Goal: Task Accomplishment & Management: Complete application form

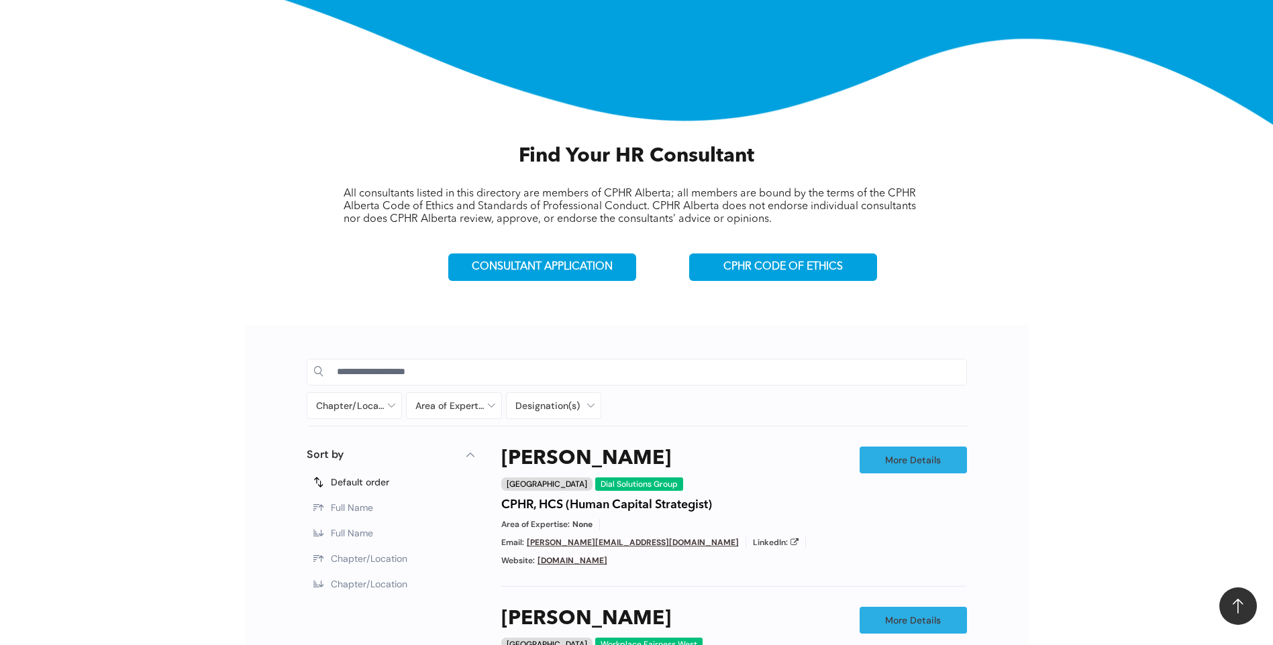
scroll to position [402, 0]
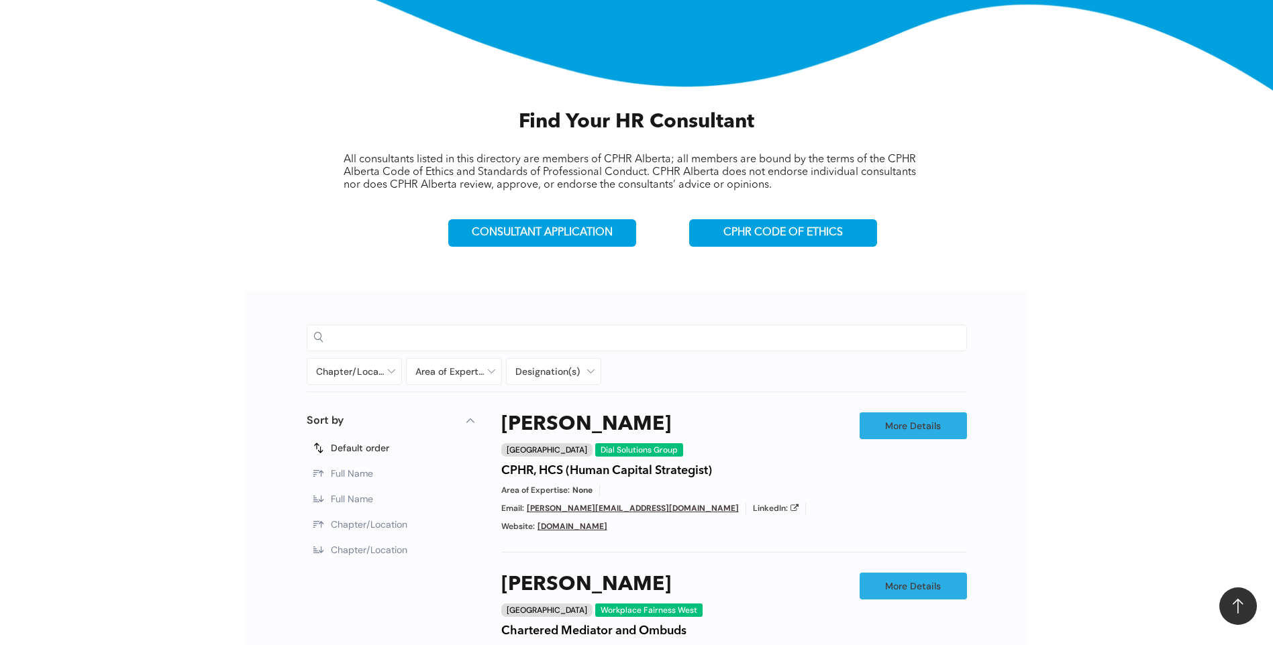
click at [498, 337] on input at bounding box center [648, 337] width 623 height 20
type input "******"
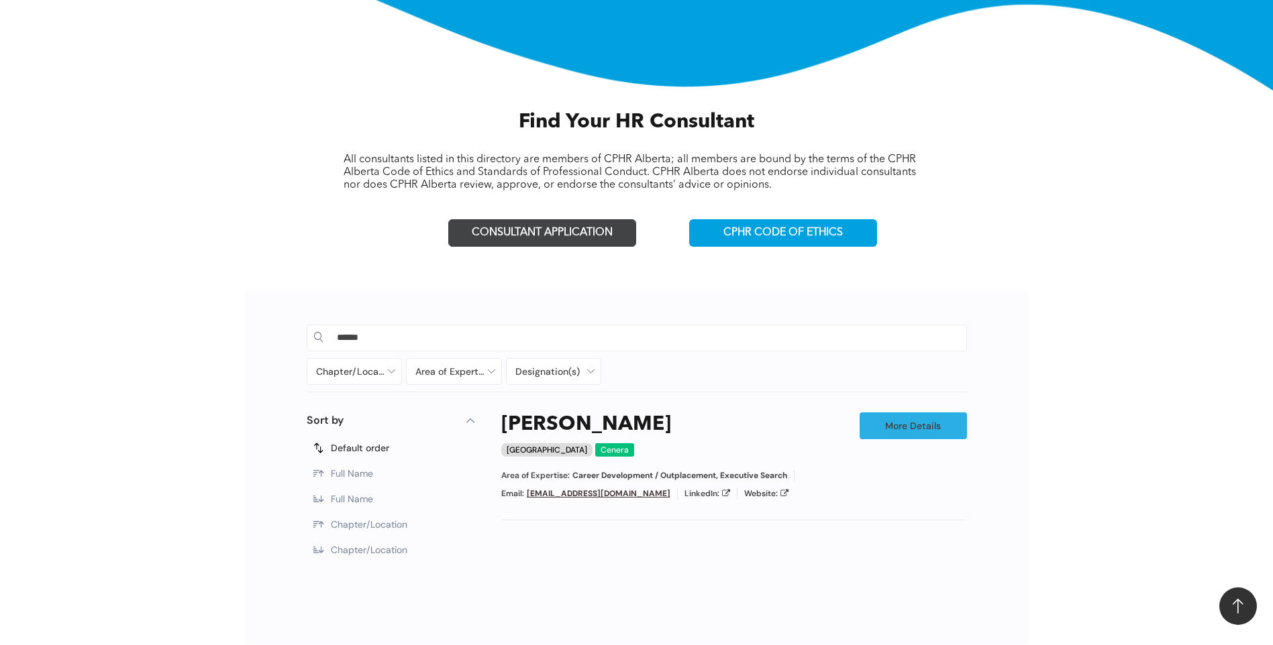
click at [584, 233] on span "CONSULTANT APPLICATION" at bounding box center [542, 233] width 141 height 13
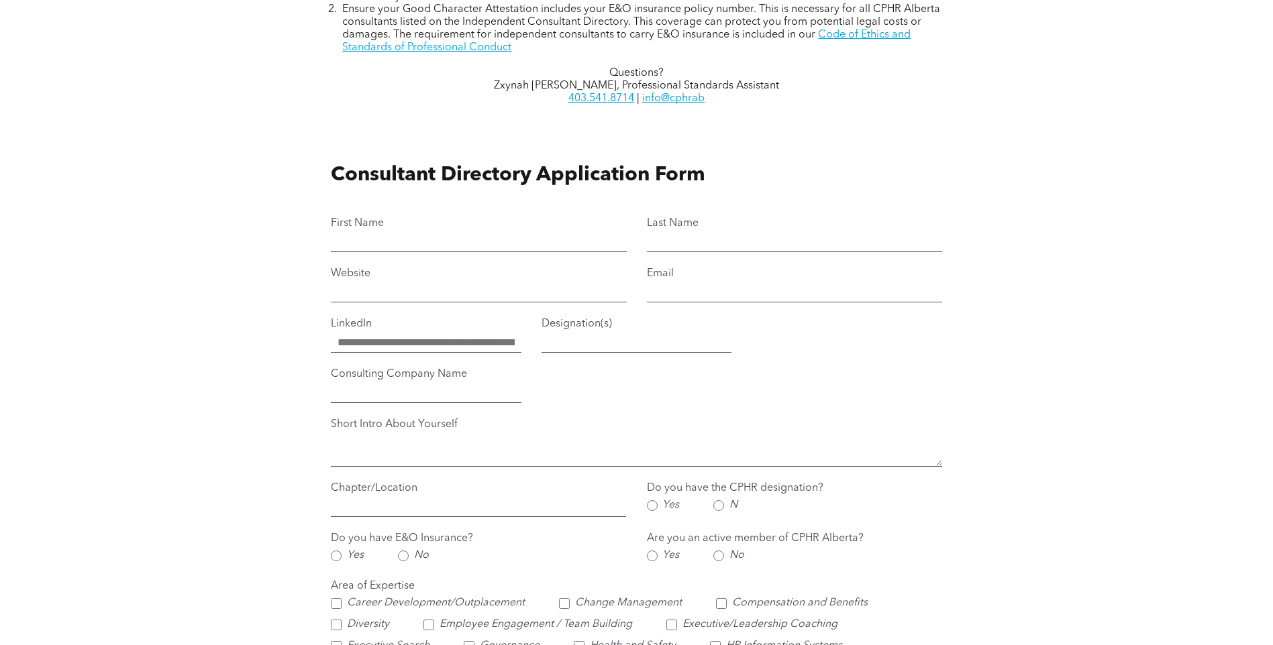
scroll to position [738, 0]
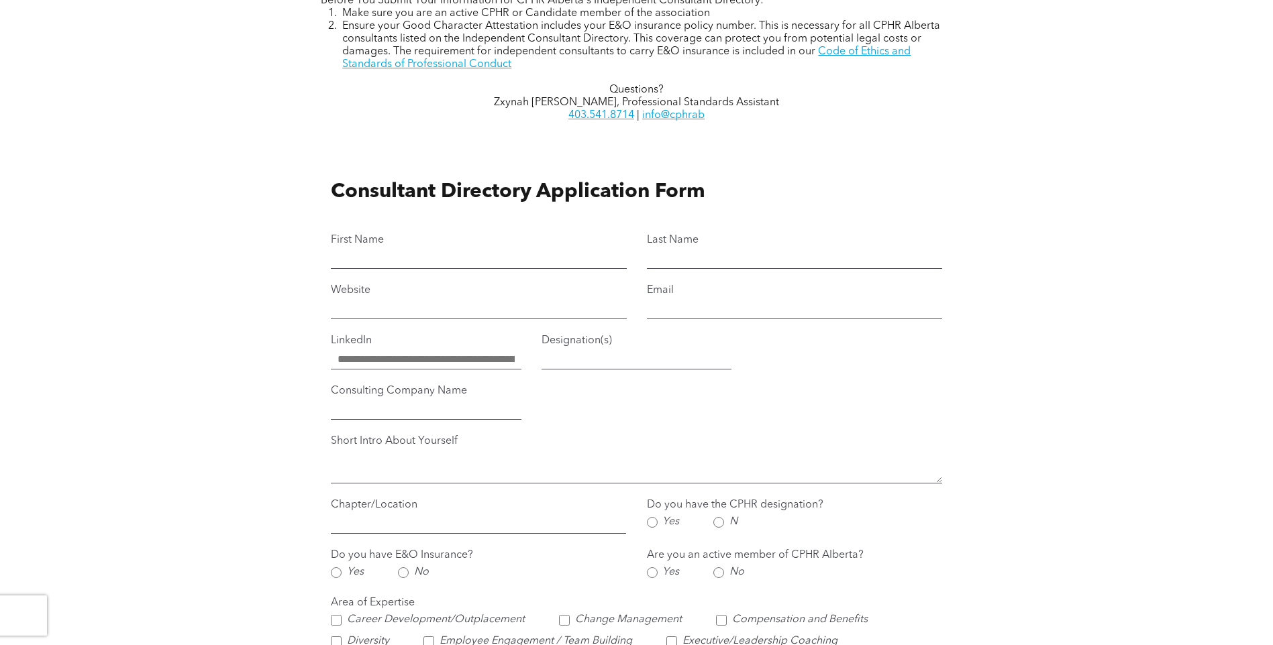
click at [433, 475] on textarea "Short Intro About Yourself" at bounding box center [636, 467] width 610 height 34
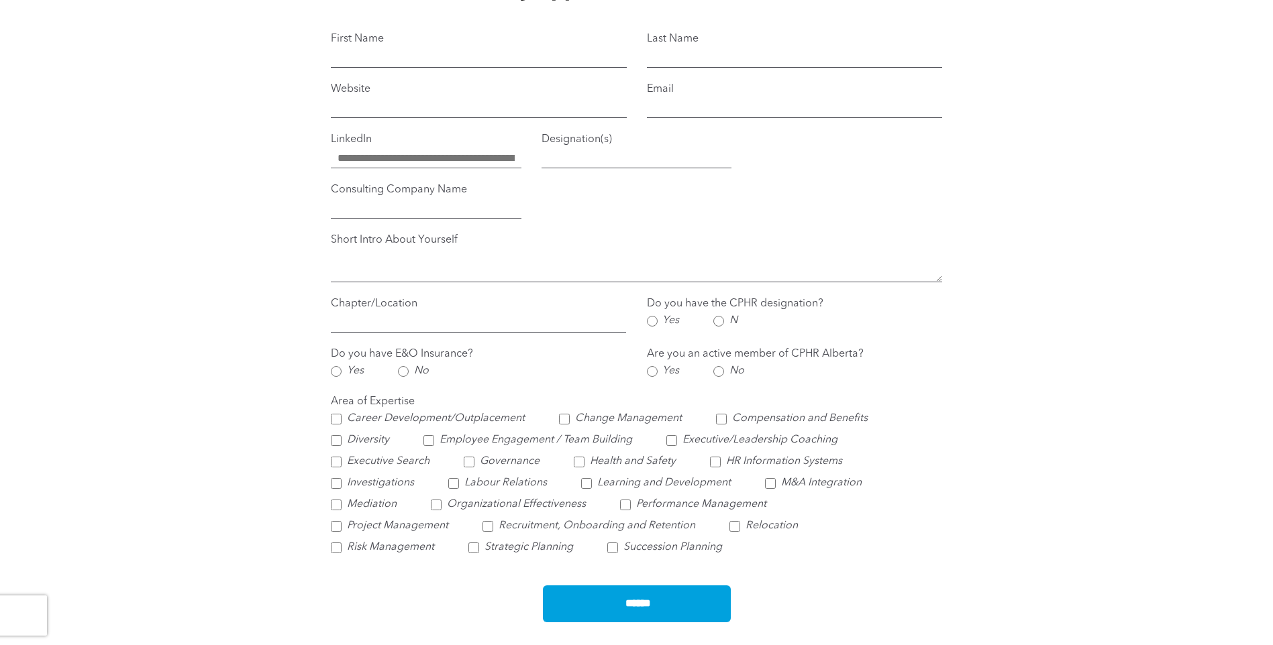
scroll to position [872, 0]
